Goal: Task Accomplishment & Management: Use online tool/utility

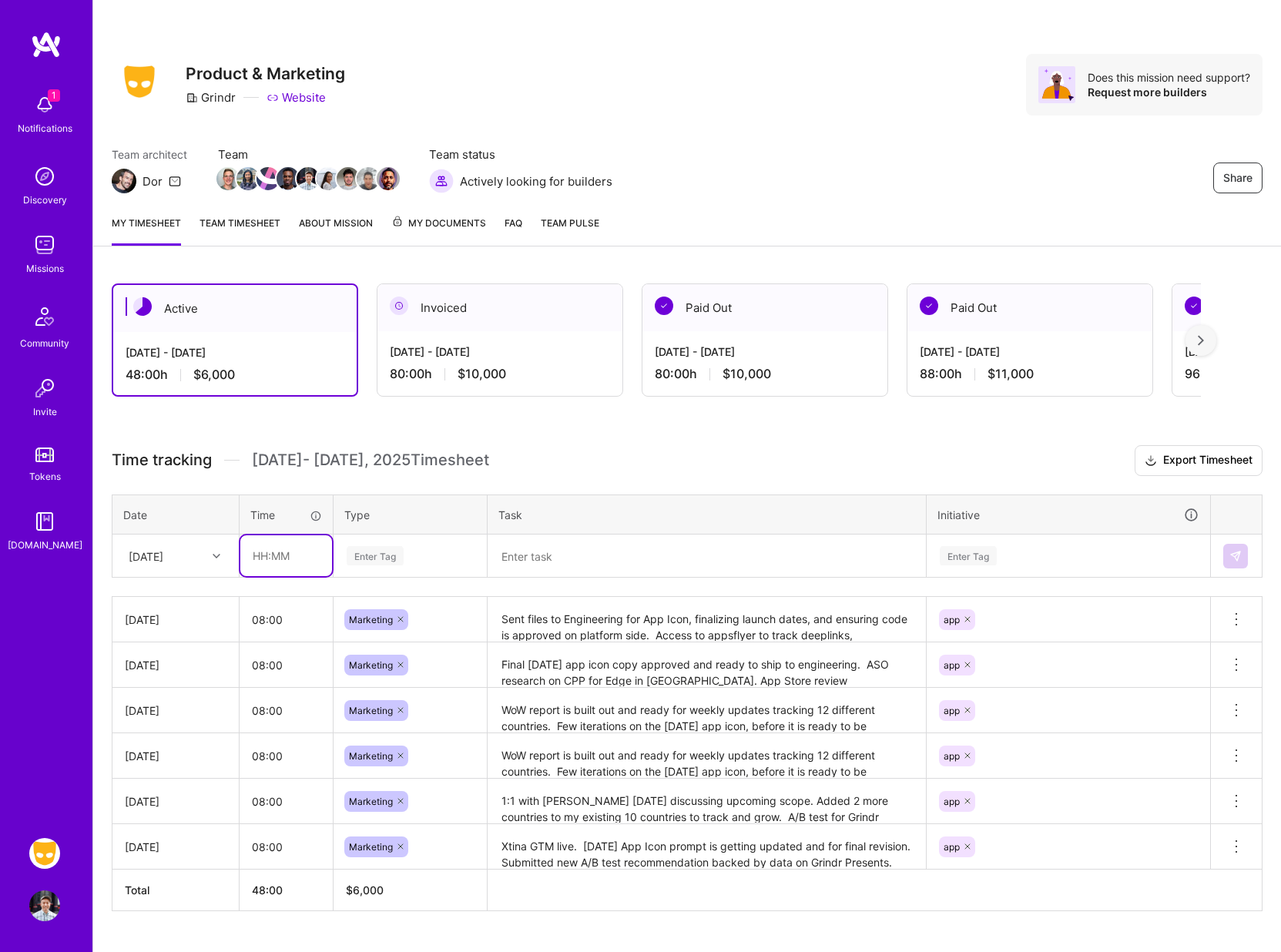
click at [280, 563] on input "text" at bounding box center [286, 555] width 92 height 40
type input "08:00"
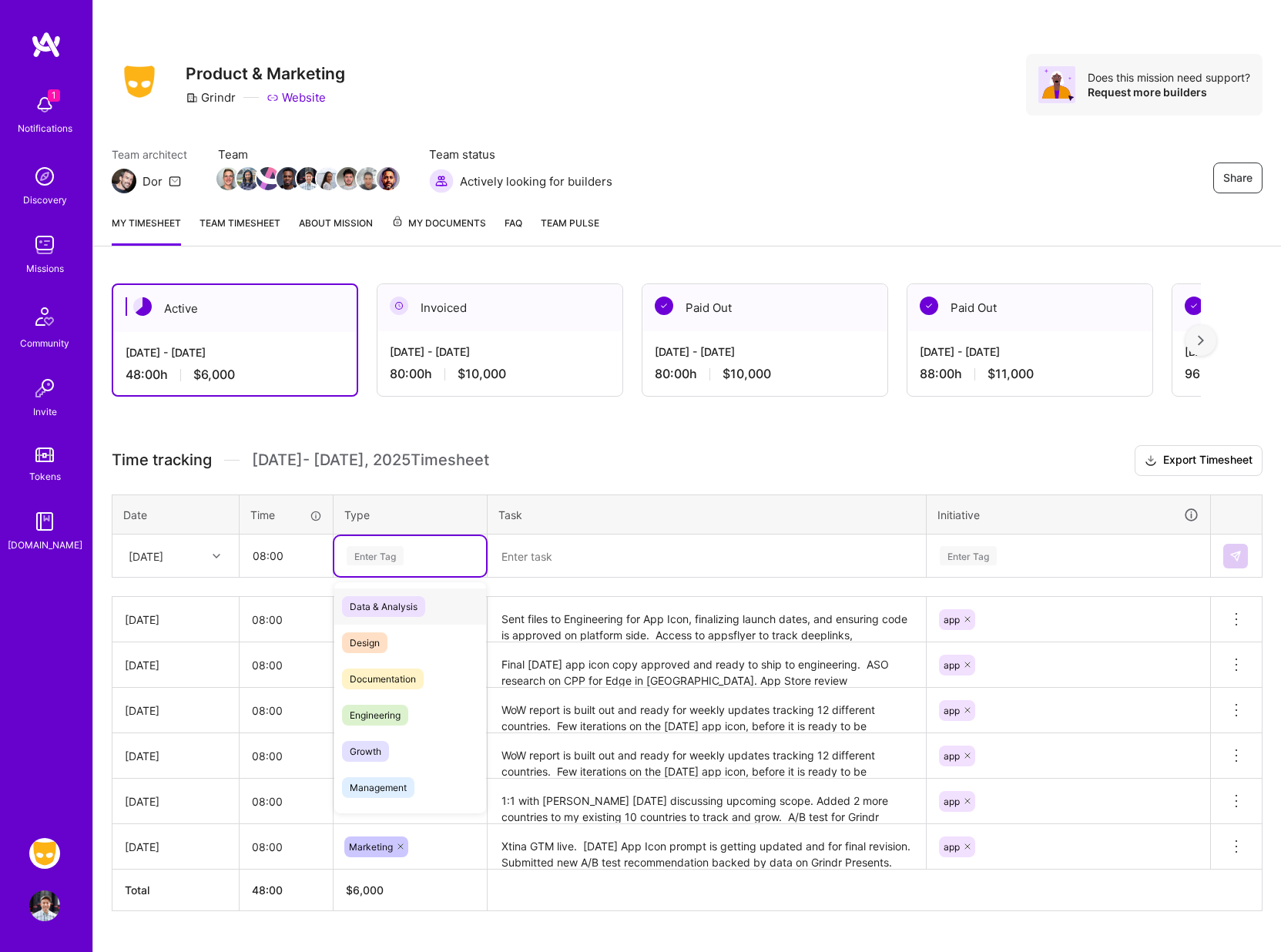
click at [389, 553] on div "Enter Tag" at bounding box center [375, 555] width 57 height 23
click at [379, 668] on span "Marketing" at bounding box center [371, 661] width 59 height 21
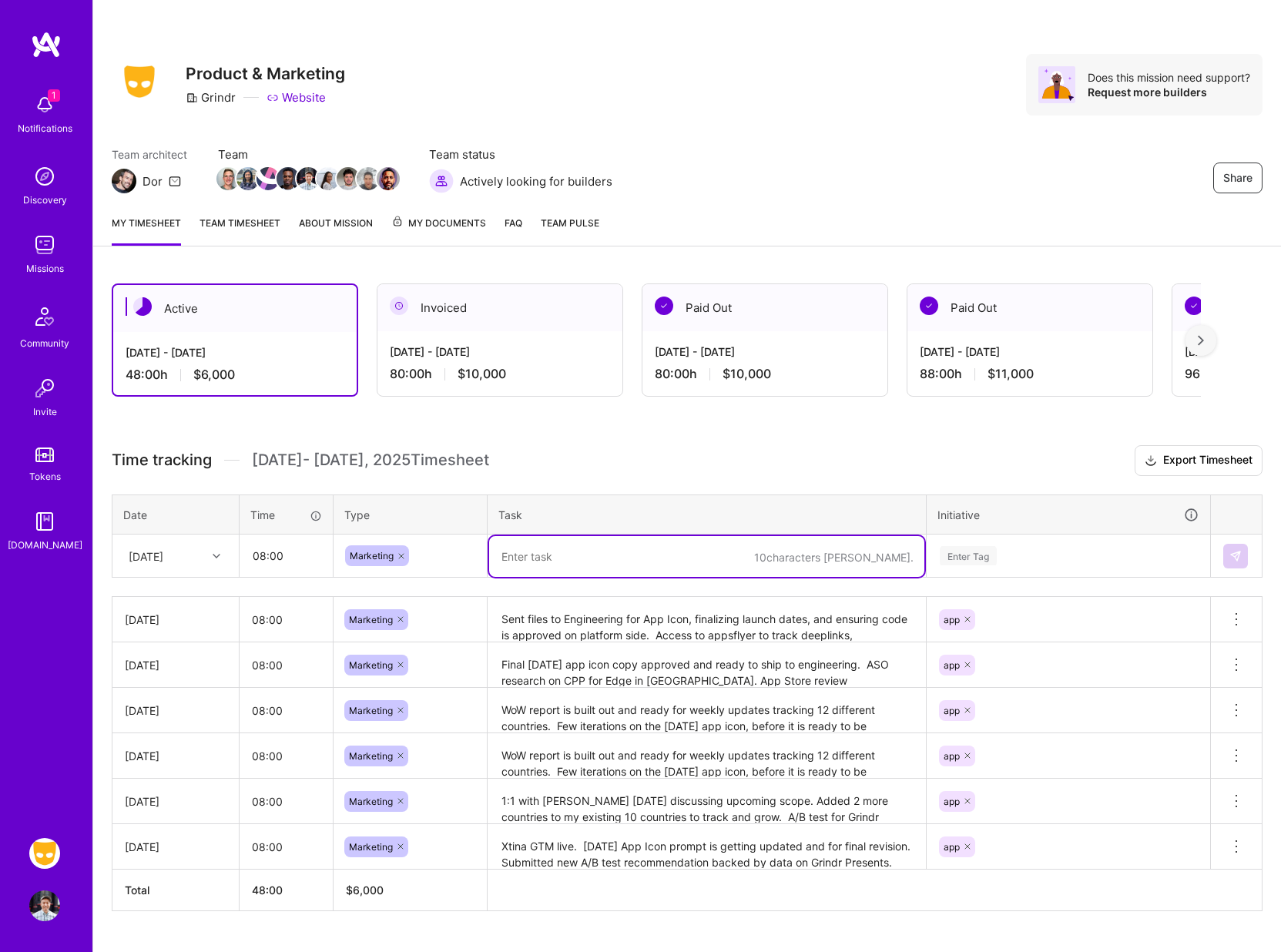
click at [536, 563] on textarea at bounding box center [706, 556] width 435 height 40
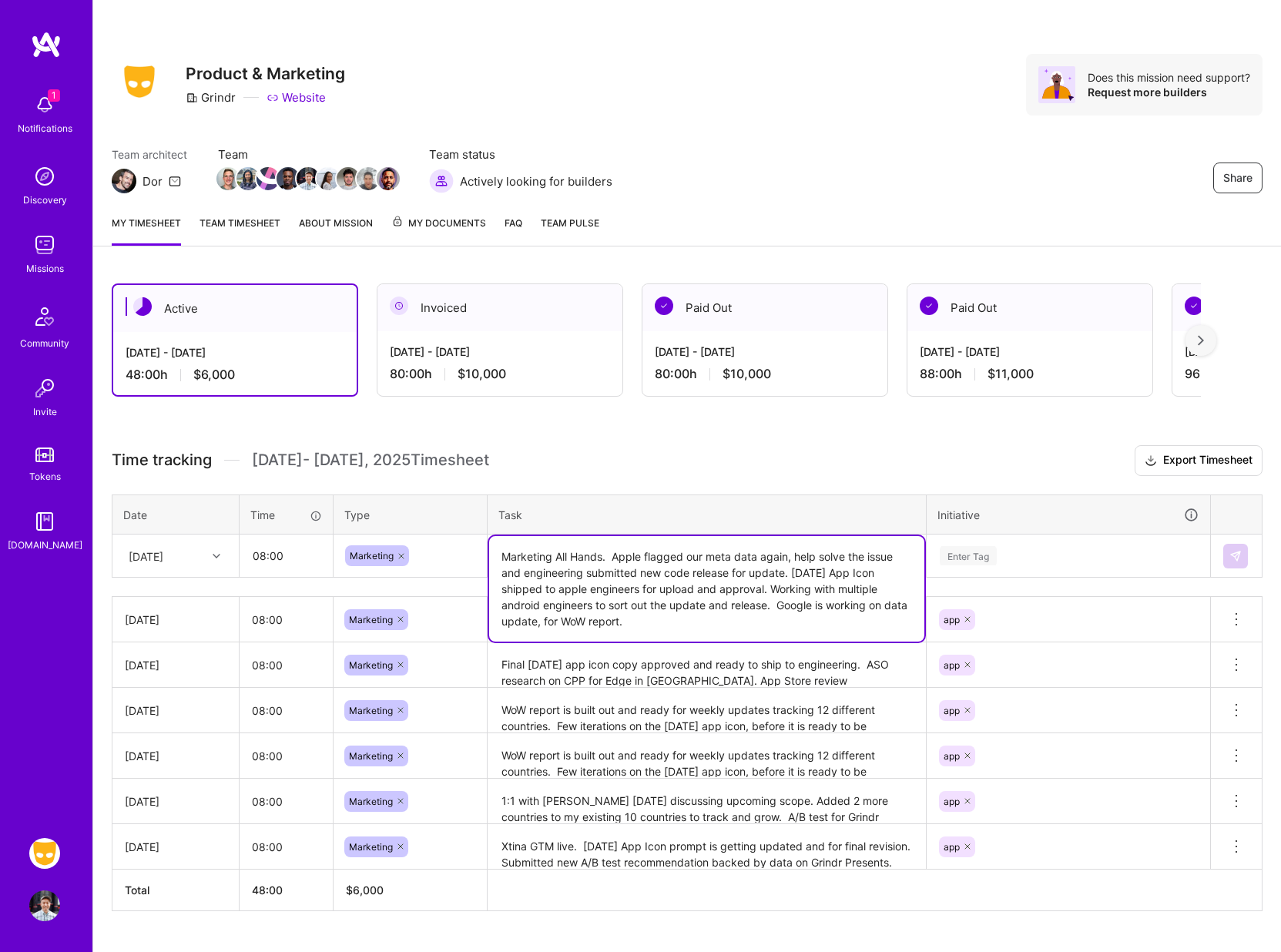
click at [964, 550] on div "Enter Tag" at bounding box center [968, 555] width 57 height 23
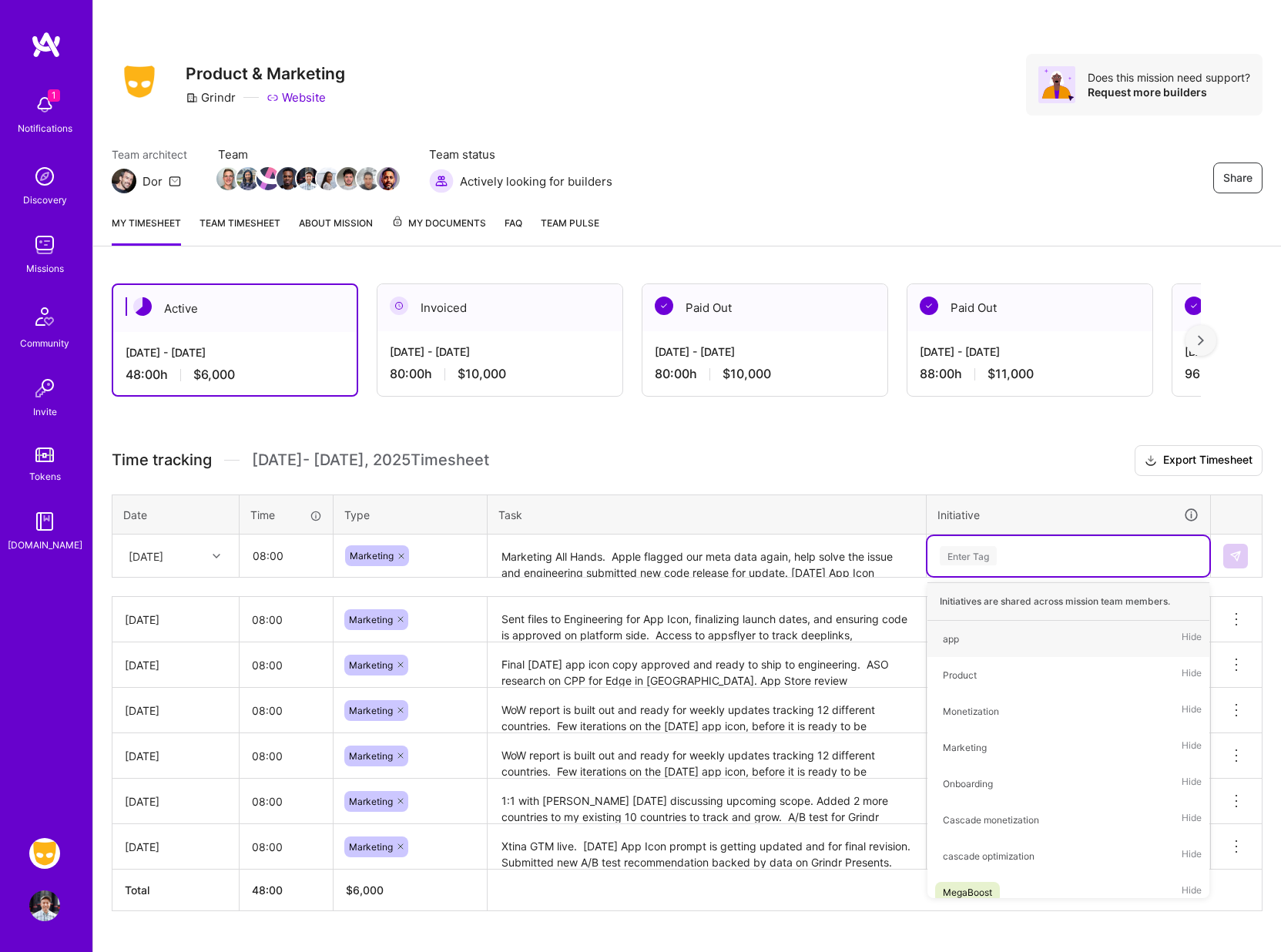
click at [779, 572] on textarea "Marketing All Hands. Apple flagged our meta data again, help solve the issue an…" at bounding box center [706, 556] width 435 height 40
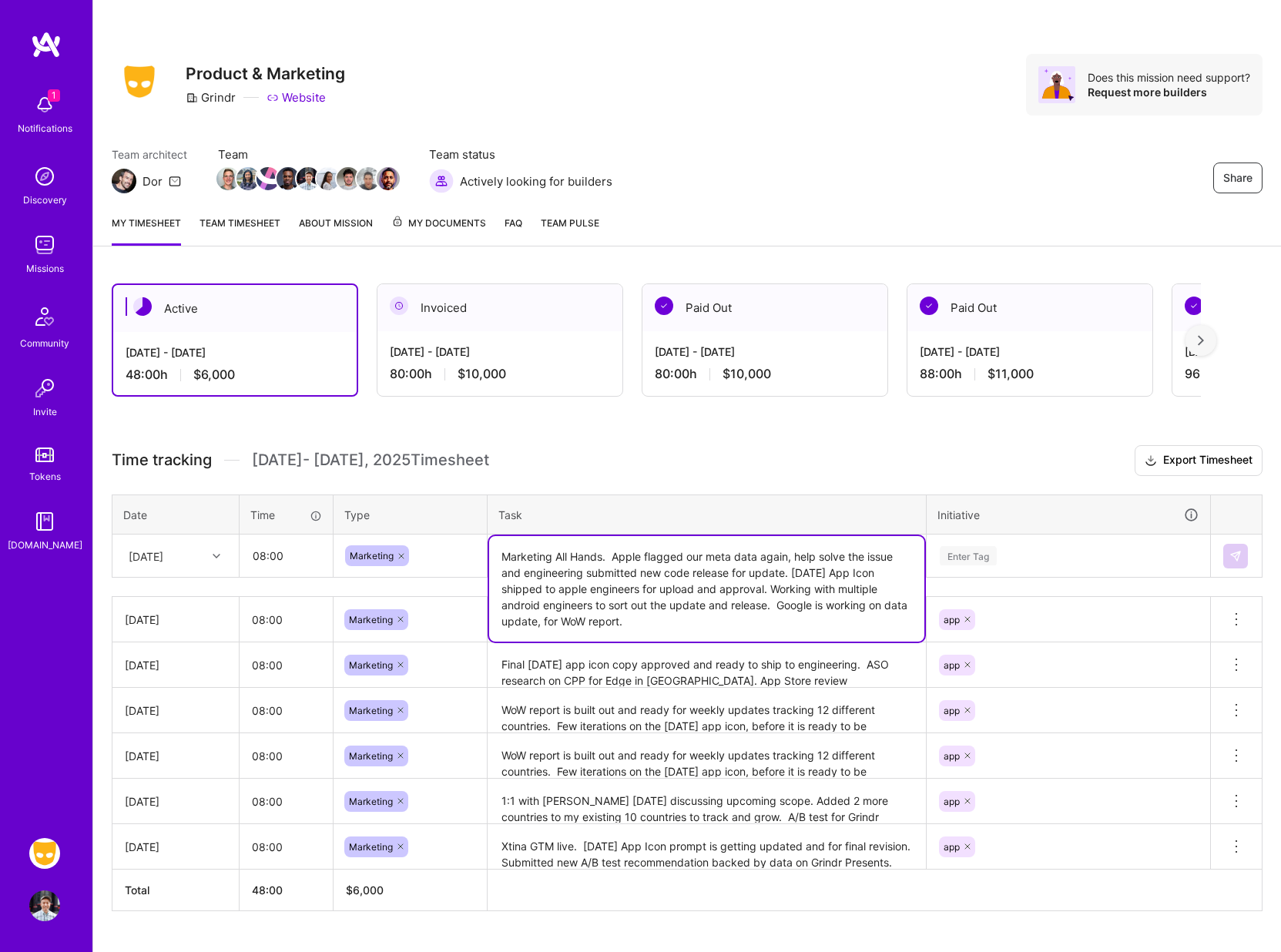
click at [663, 623] on textarea "Marketing All Hands. Apple flagged our meta data again, help solve the issue an…" at bounding box center [706, 589] width 435 height 105
type textarea "Marketing All Hands. Apple flagged our meta data again, help solve the issue an…"
click at [972, 555] on div "Enter Tag" at bounding box center [968, 555] width 57 height 23
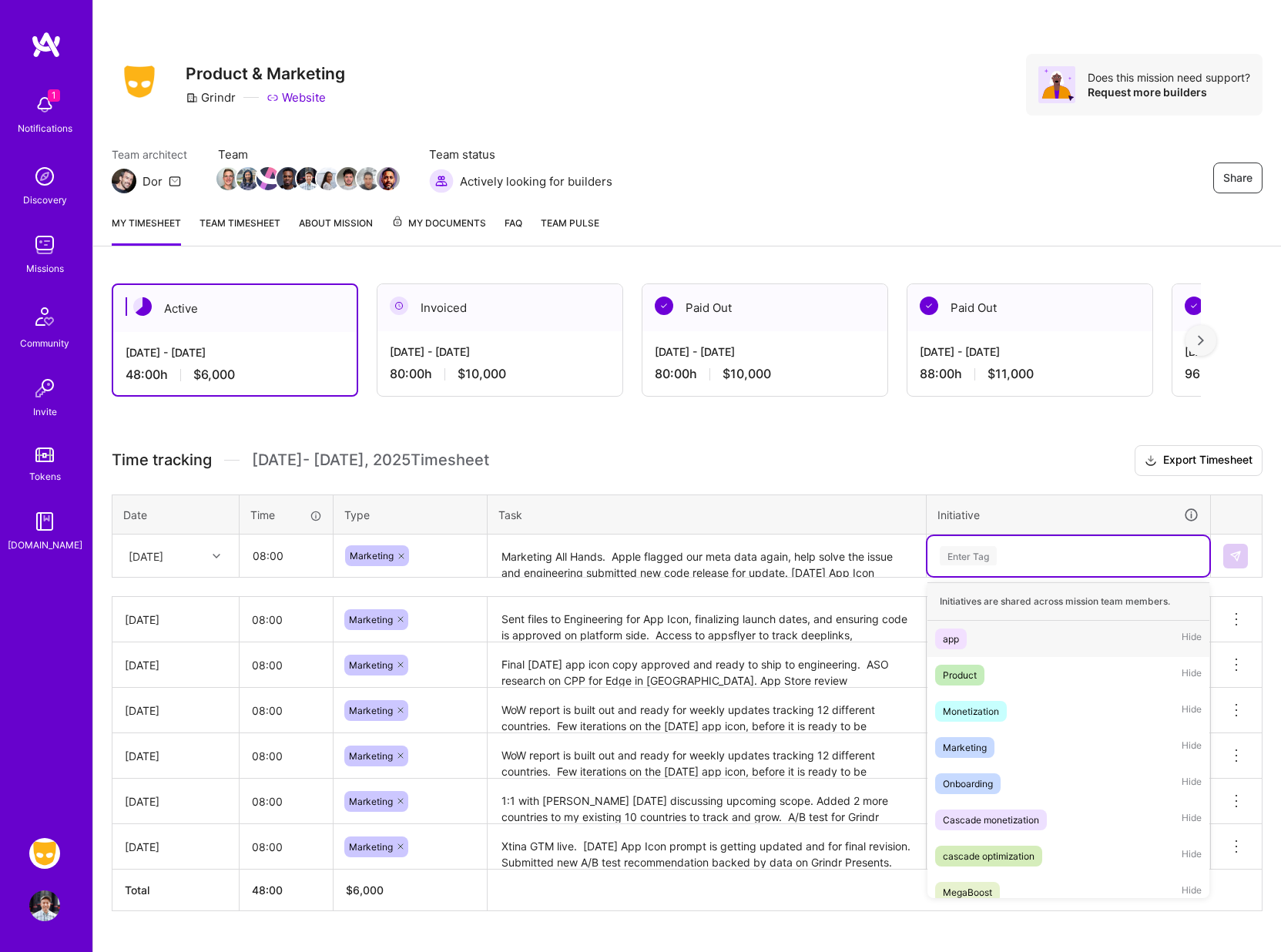
click at [953, 637] on div "app" at bounding box center [950, 638] width 16 height 16
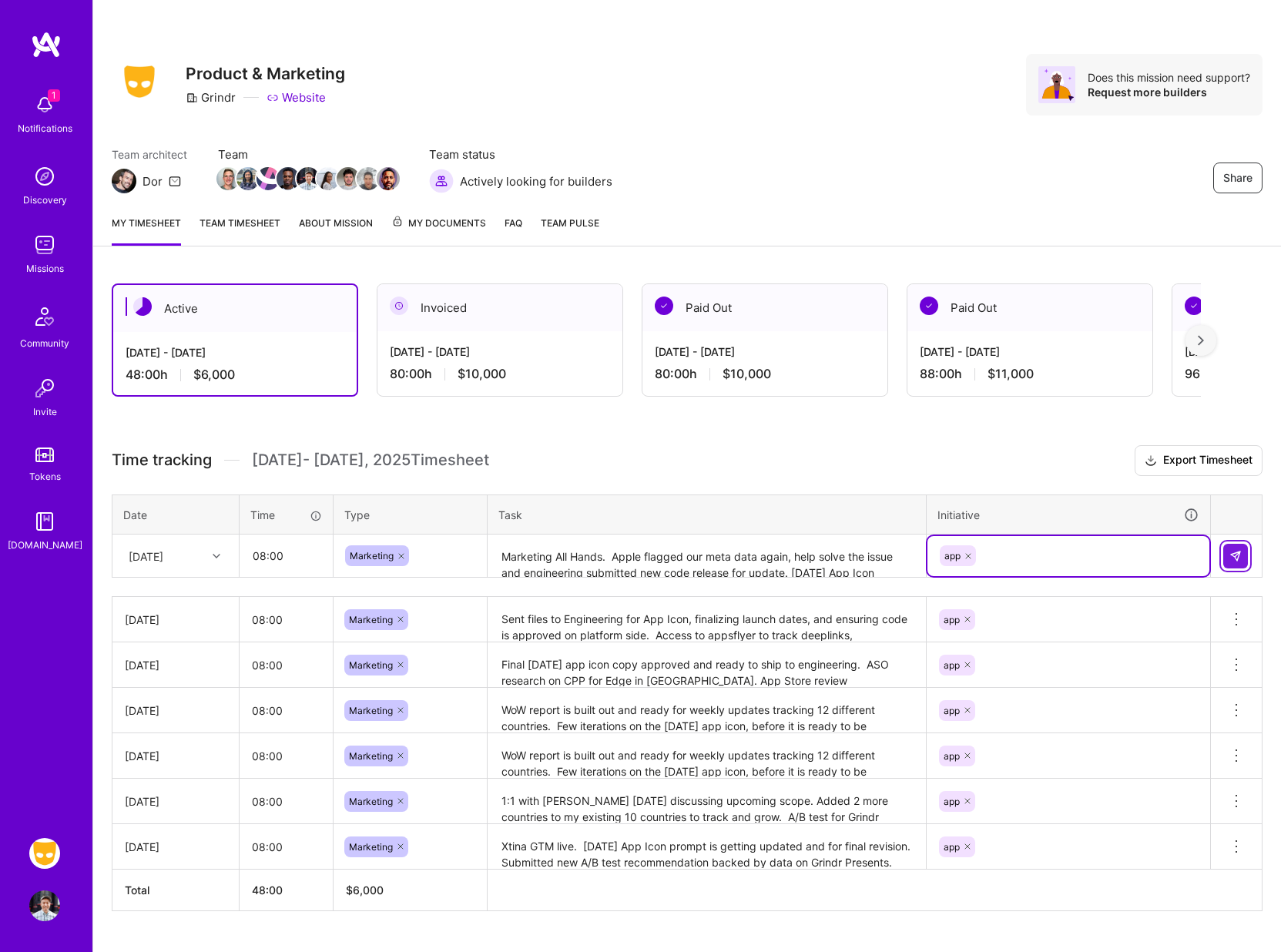
click at [1233, 546] on button at bounding box center [1235, 556] width 24 height 24
